Goal: Transaction & Acquisition: Obtain resource

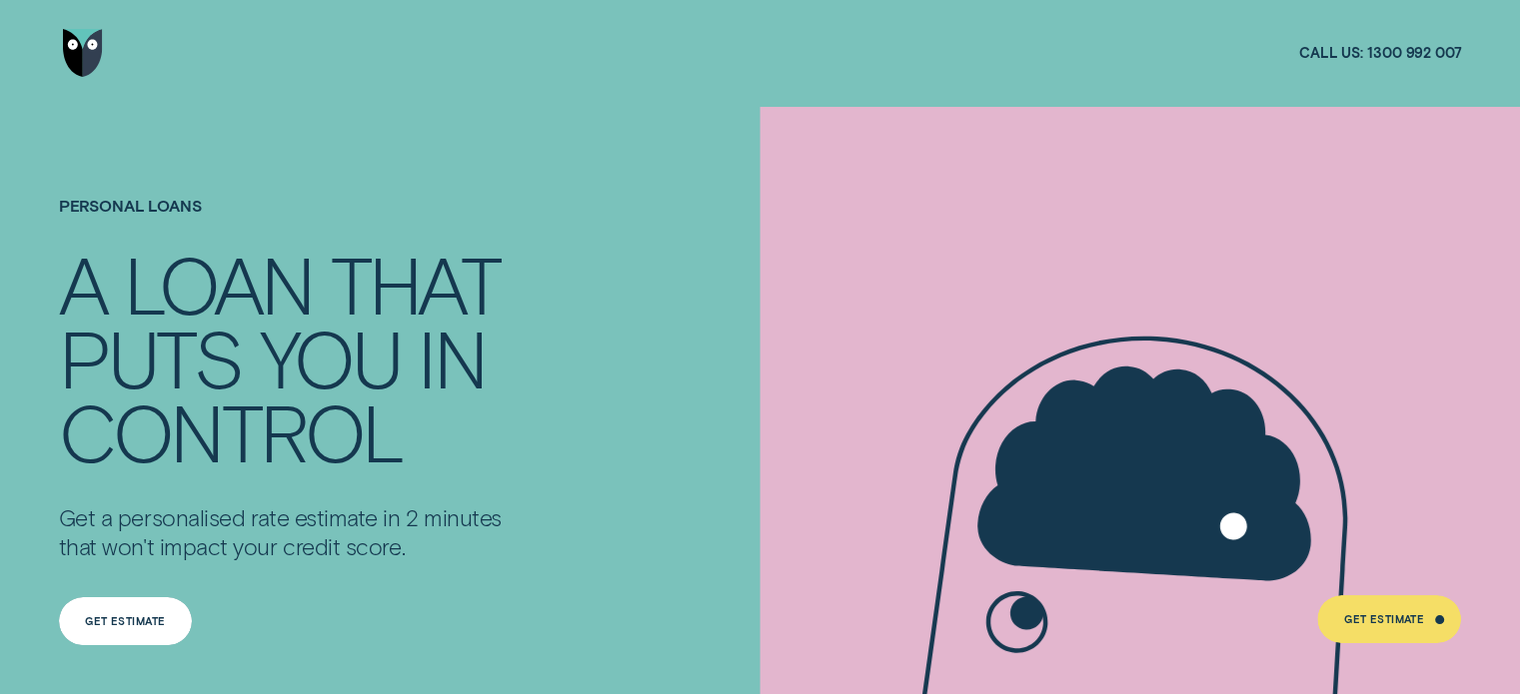
click at [118, 630] on div "Get Estimate" at bounding box center [125, 621] width 133 height 48
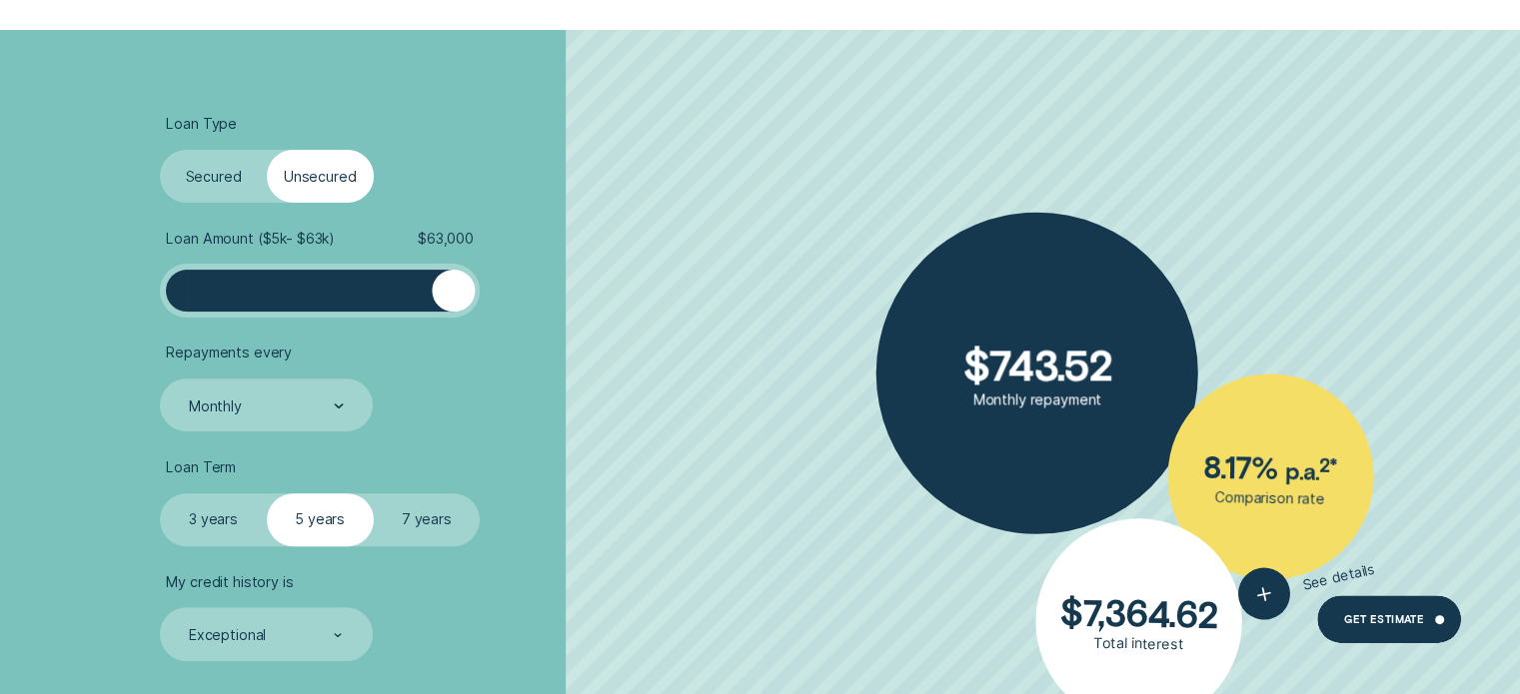
drag, startPoint x: 182, startPoint y: 299, endPoint x: 490, endPoint y: 299, distance: 307.7
click at [490, 299] on li "Loan Amount ( $5k - $63k ) $ 63,000" at bounding box center [405, 274] width 490 height 88
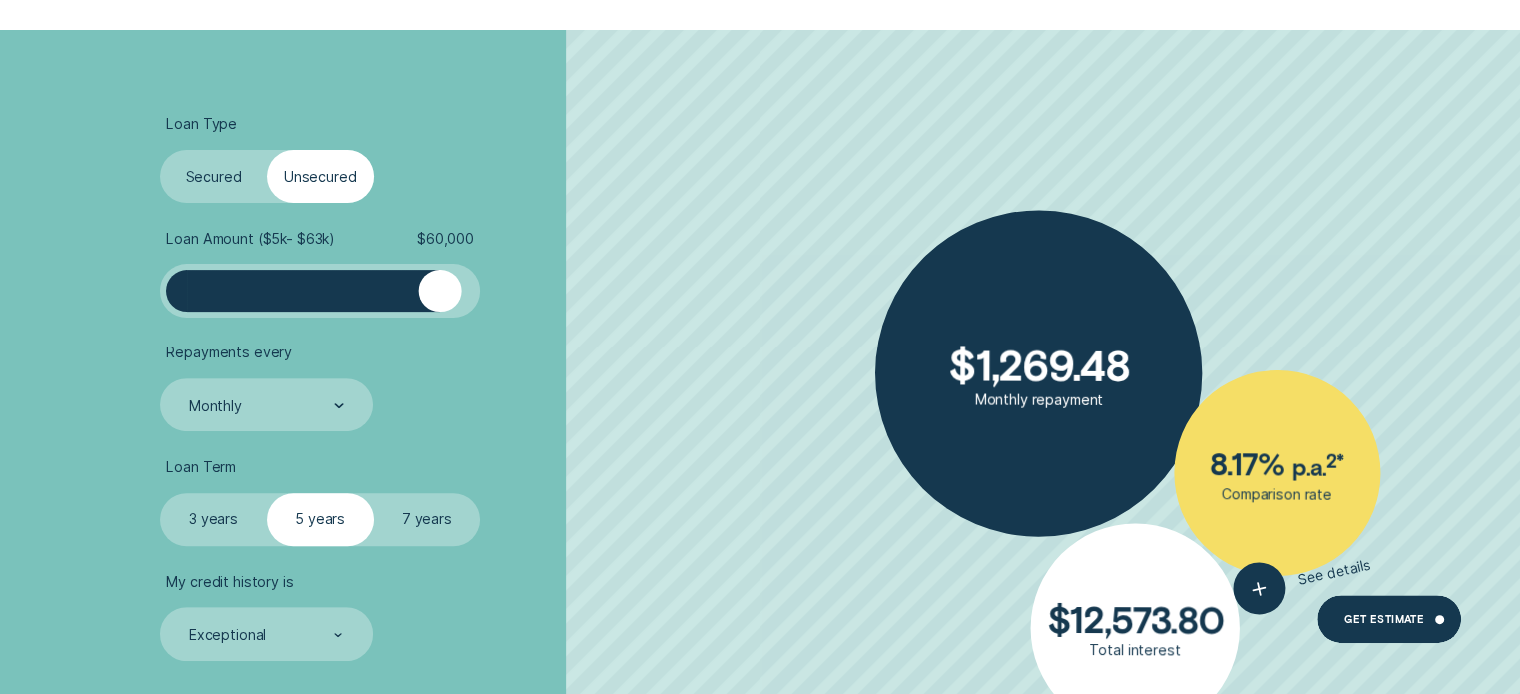
click at [439, 297] on div at bounding box center [439, 291] width 43 height 43
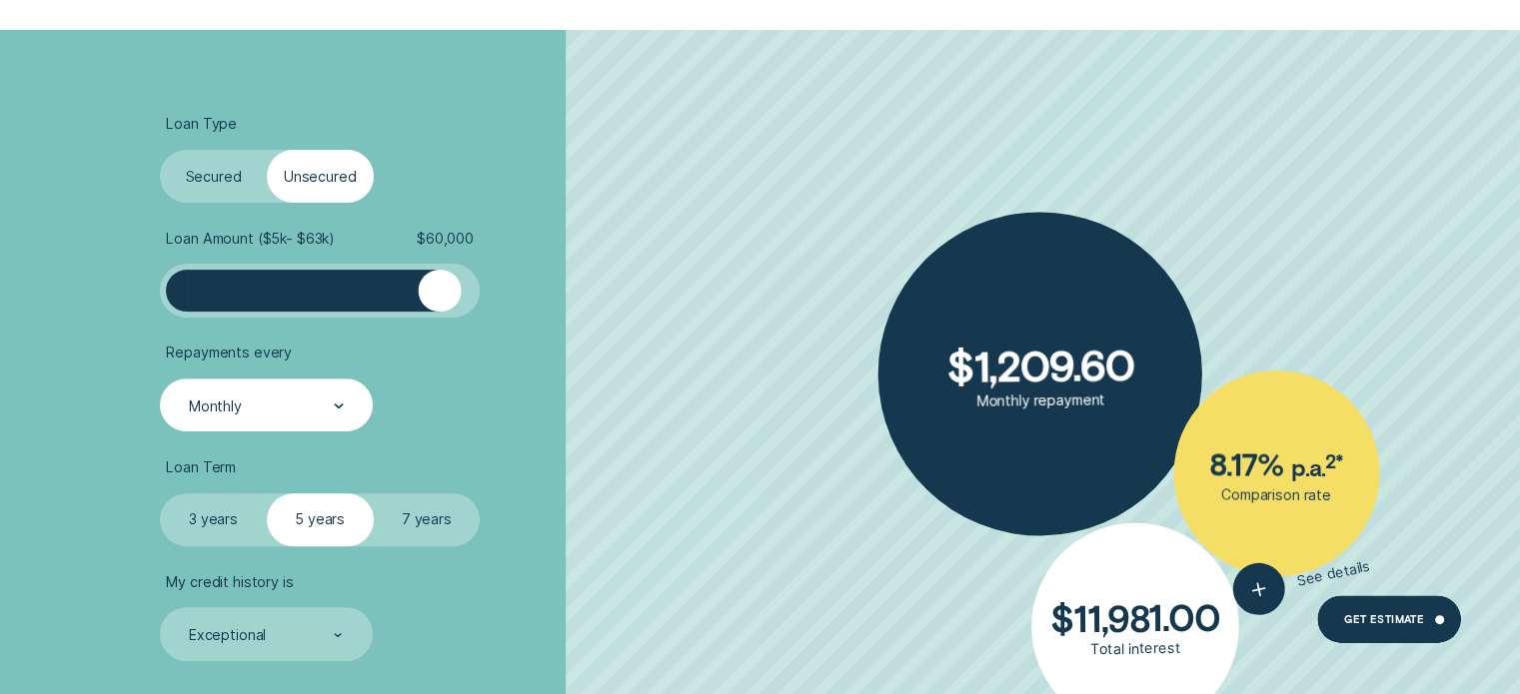
click at [269, 406] on div "Monthly" at bounding box center [265, 407] width 157 height 20
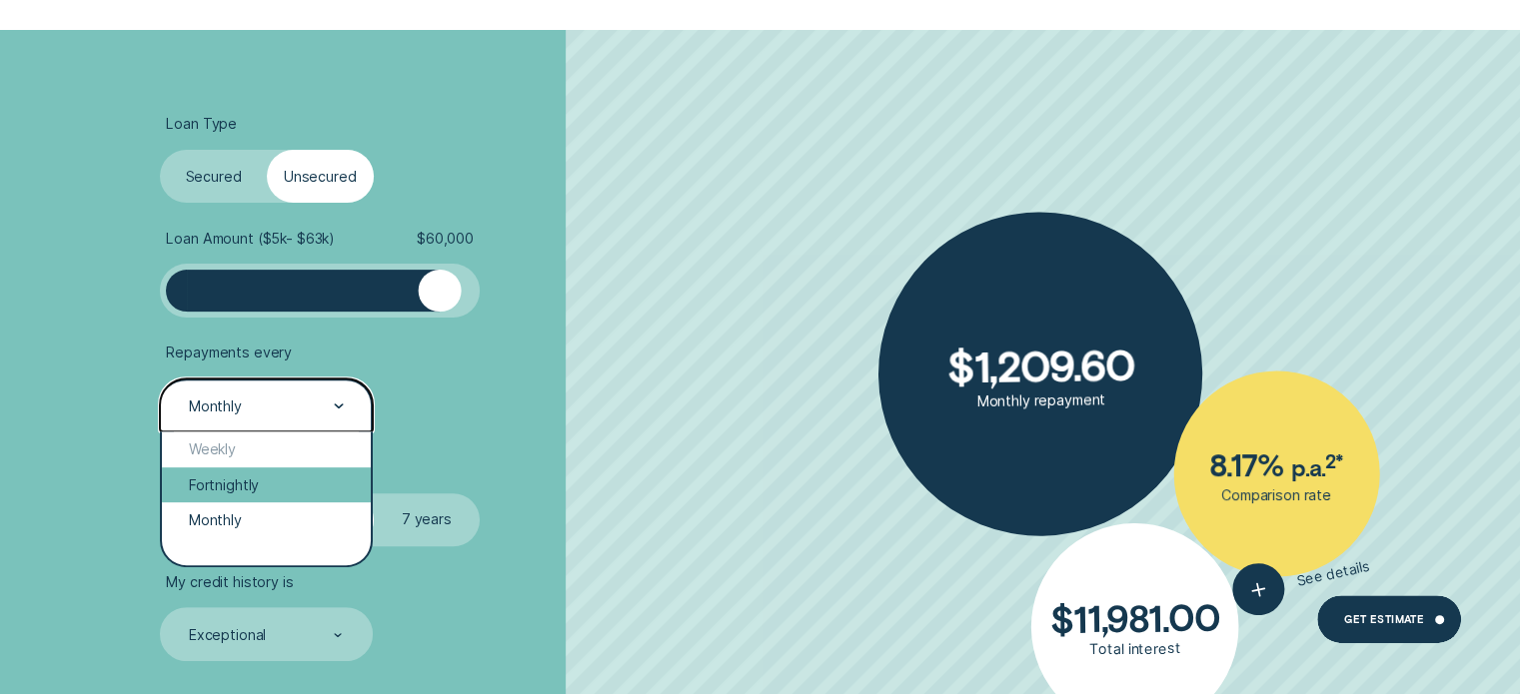
click at [254, 487] on div "Fortnightly" at bounding box center [266, 486] width 208 height 36
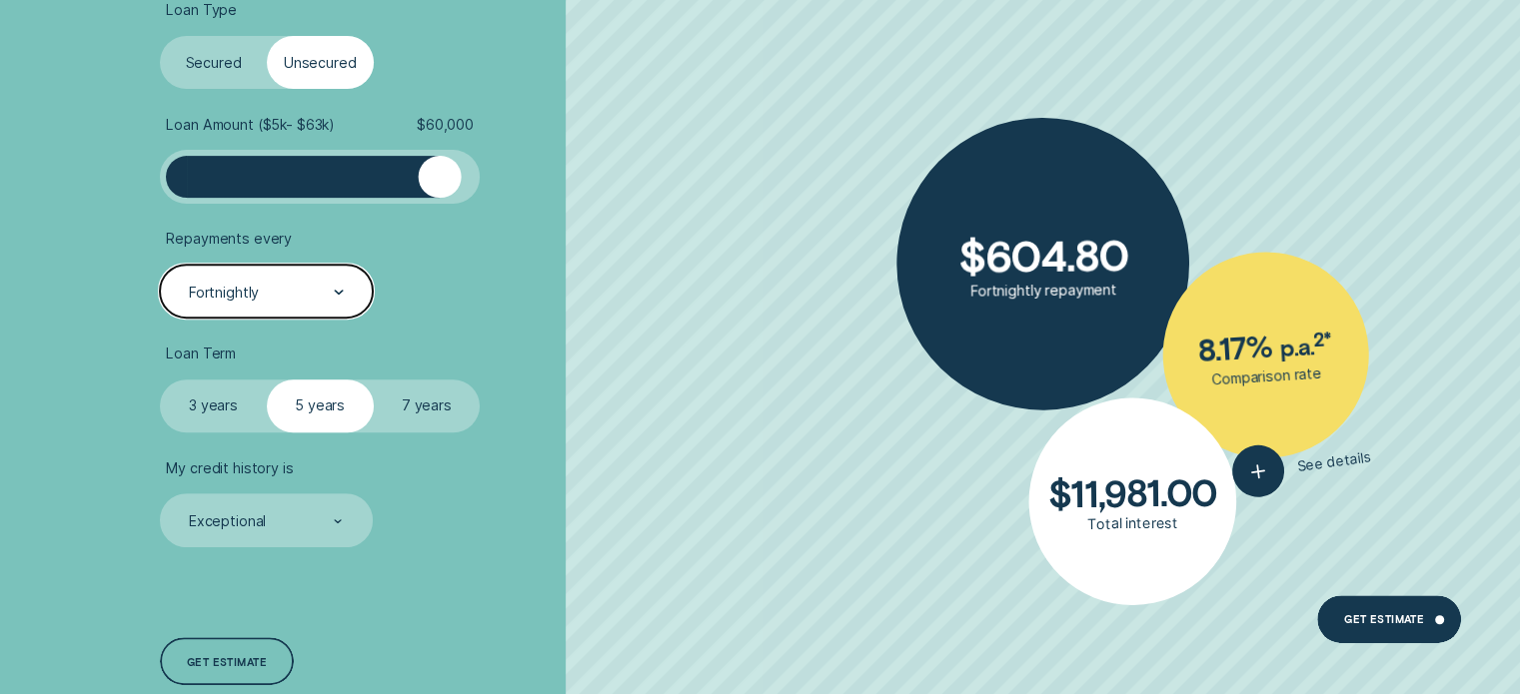
scroll to position [799, 0]
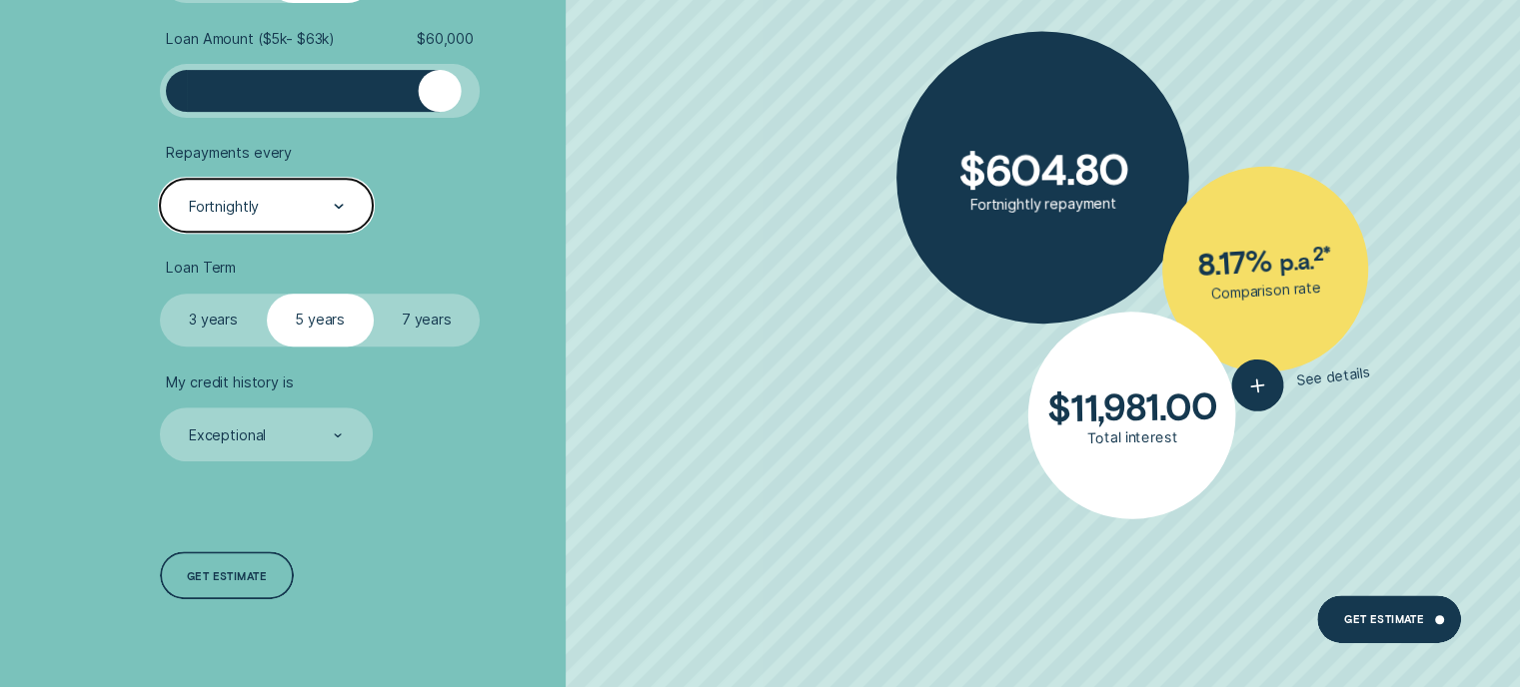
click at [443, 335] on label "7 years" at bounding box center [427, 320] width 107 height 53
click at [374, 294] on input "7 years" at bounding box center [374, 294] width 0 height 0
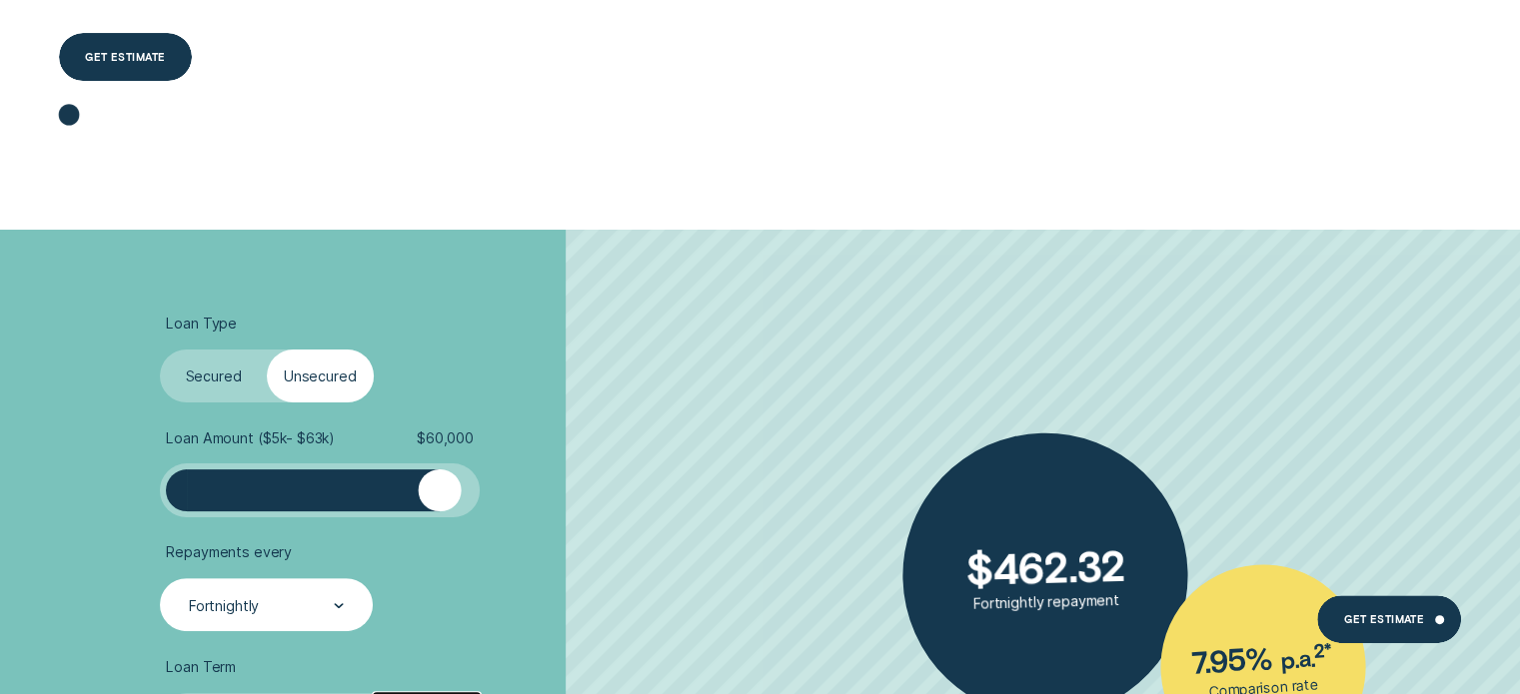
scroll to position [599, 0]
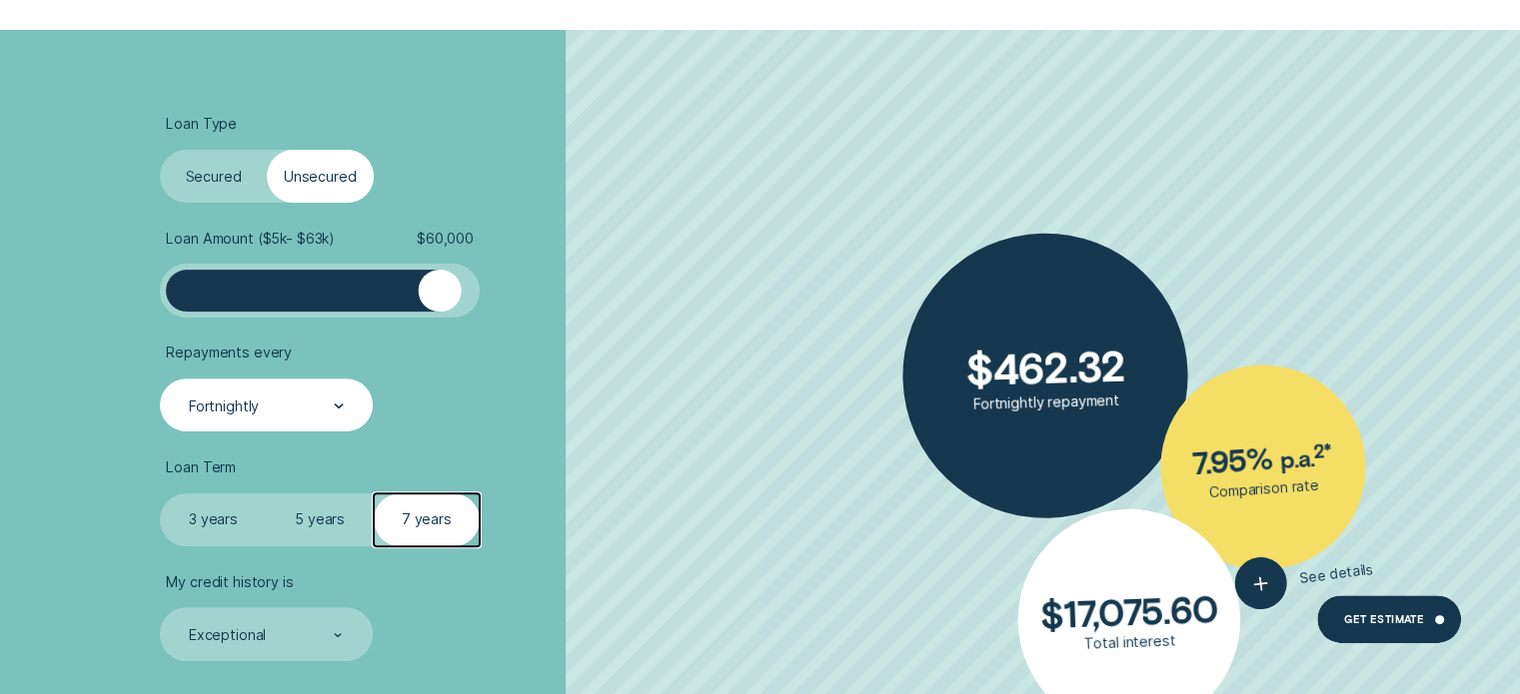
click at [218, 175] on label "Secured" at bounding box center [213, 176] width 107 height 53
click at [160, 150] on input "Secured" at bounding box center [160, 150] width 0 height 0
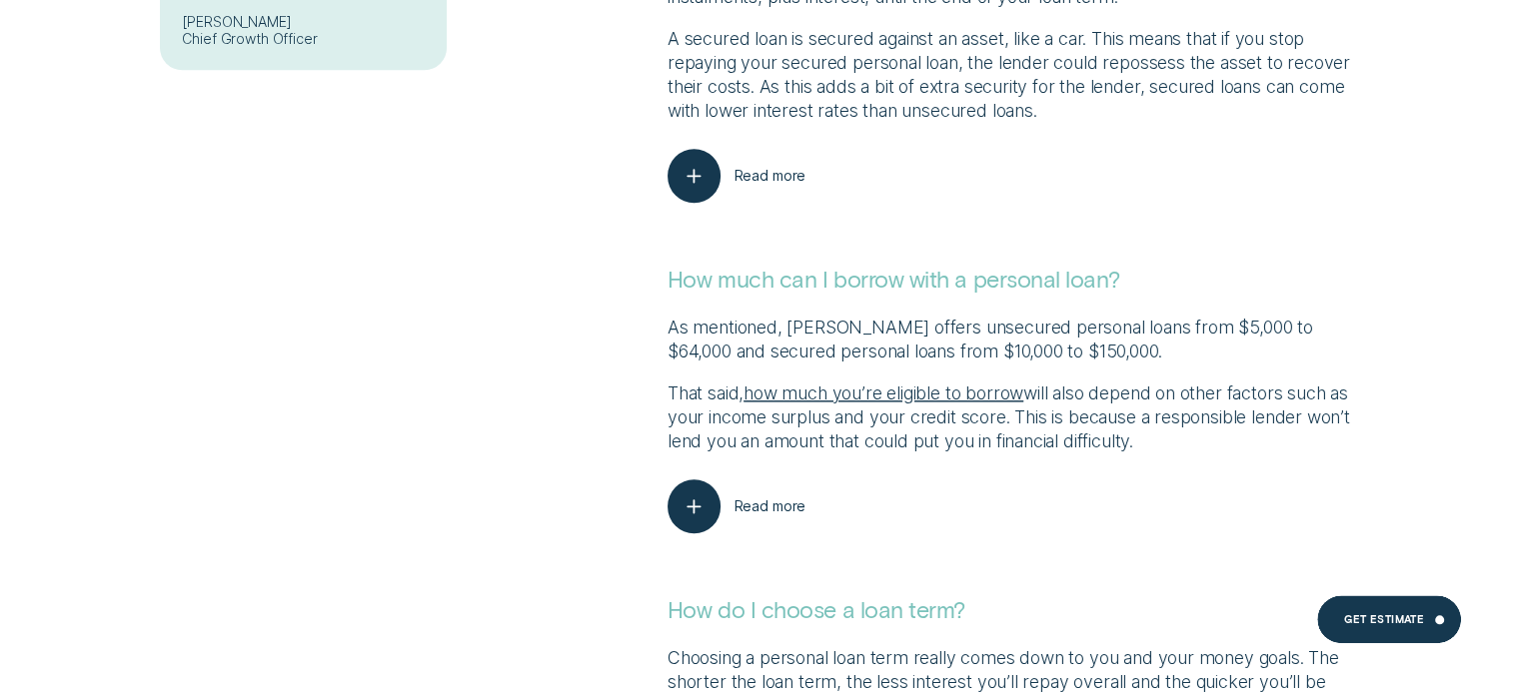
scroll to position [2198, 0]
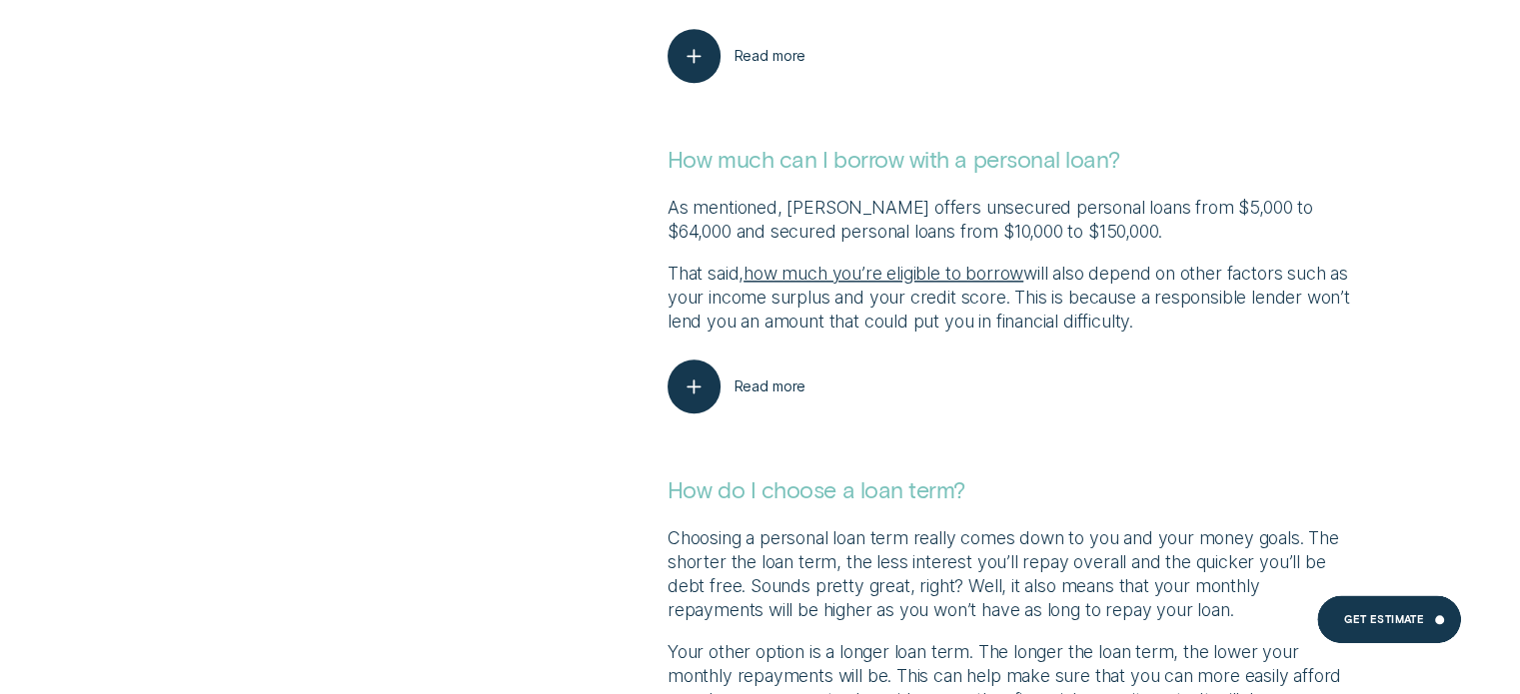
click at [838, 269] on u "how much you’re eligible to borrow" at bounding box center [883, 273] width 280 height 21
